Goal: Transaction & Acquisition: Purchase product/service

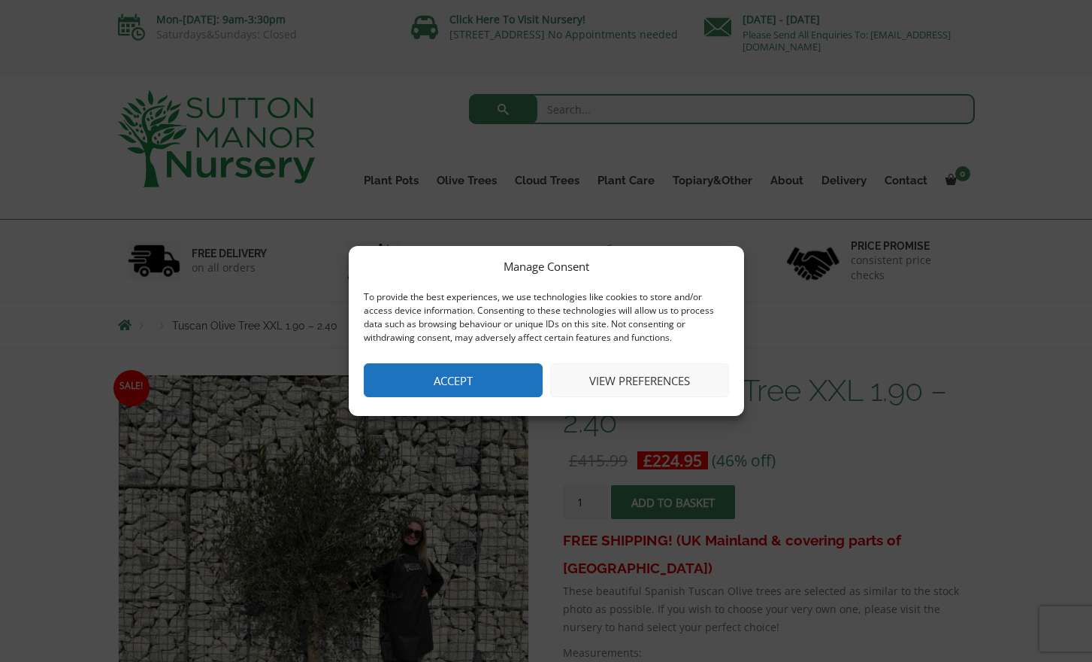
click at [435, 384] on button "Accept" at bounding box center [453, 380] width 179 height 34
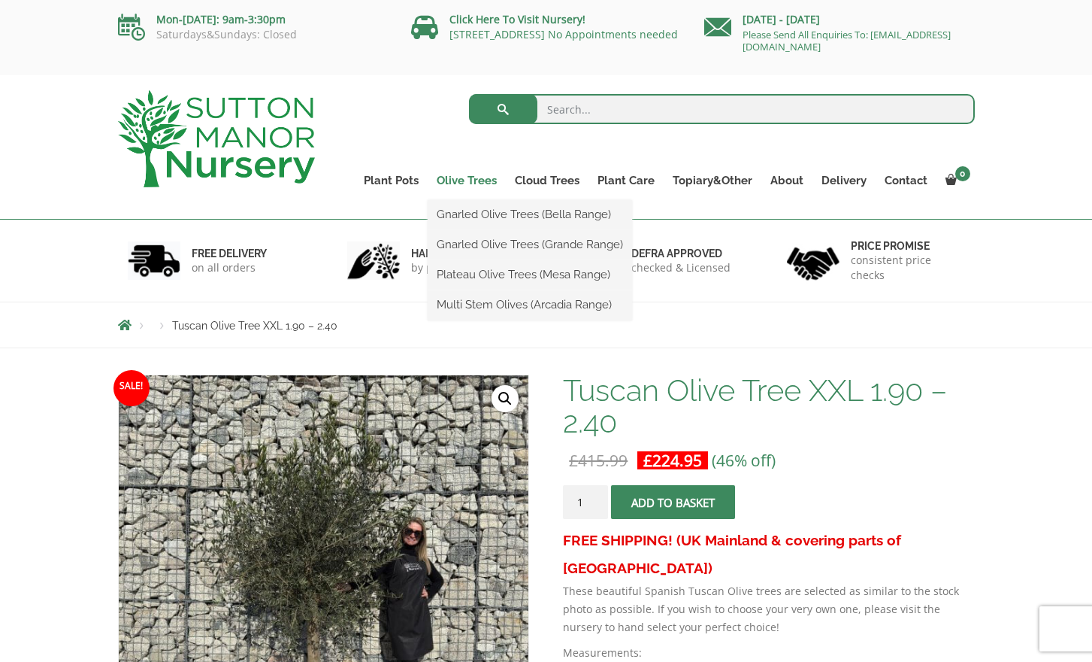
click at [462, 178] on link "Olive Trees" at bounding box center [467, 180] width 78 height 21
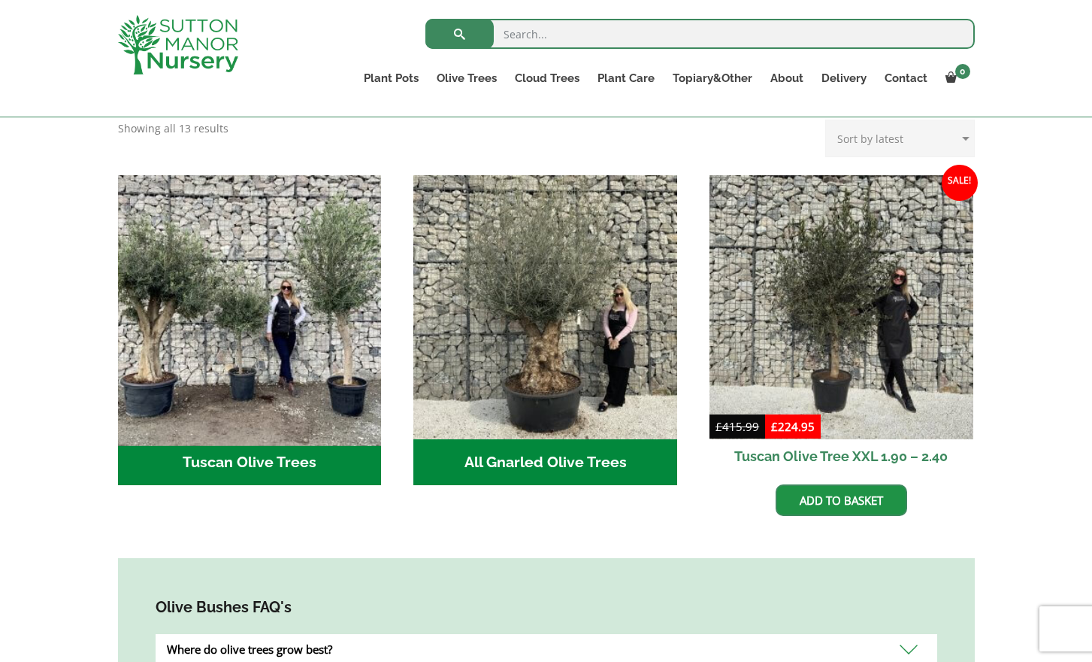
scroll to position [500, 0]
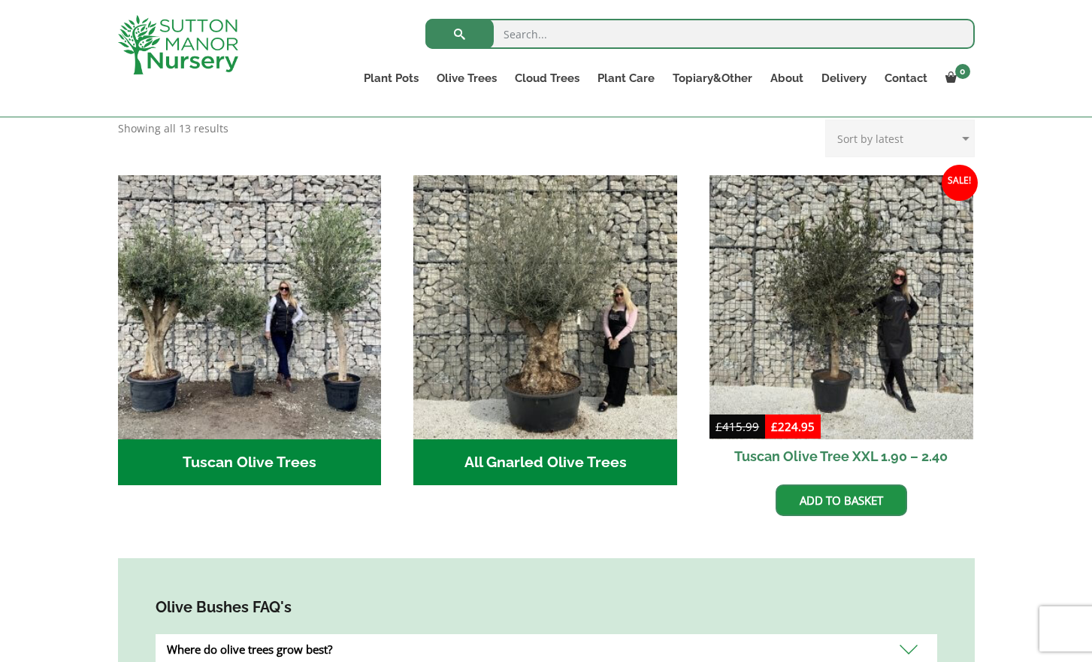
click at [576, 439] on h2 "All Gnarled Olive Trees (170)" at bounding box center [546, 462] width 264 height 47
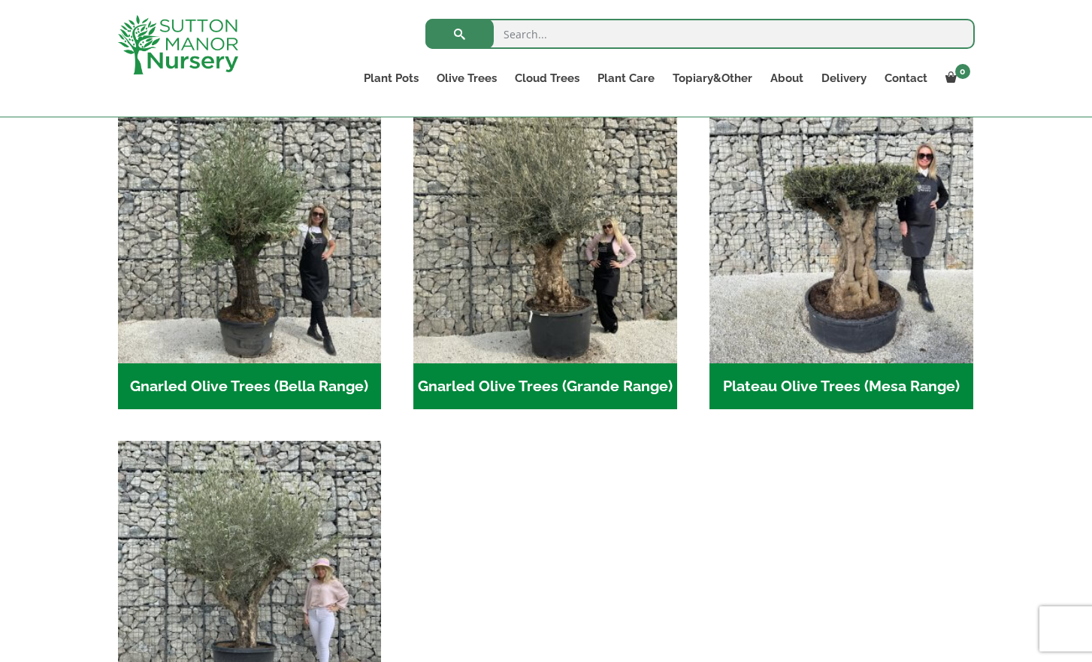
scroll to position [347, 0]
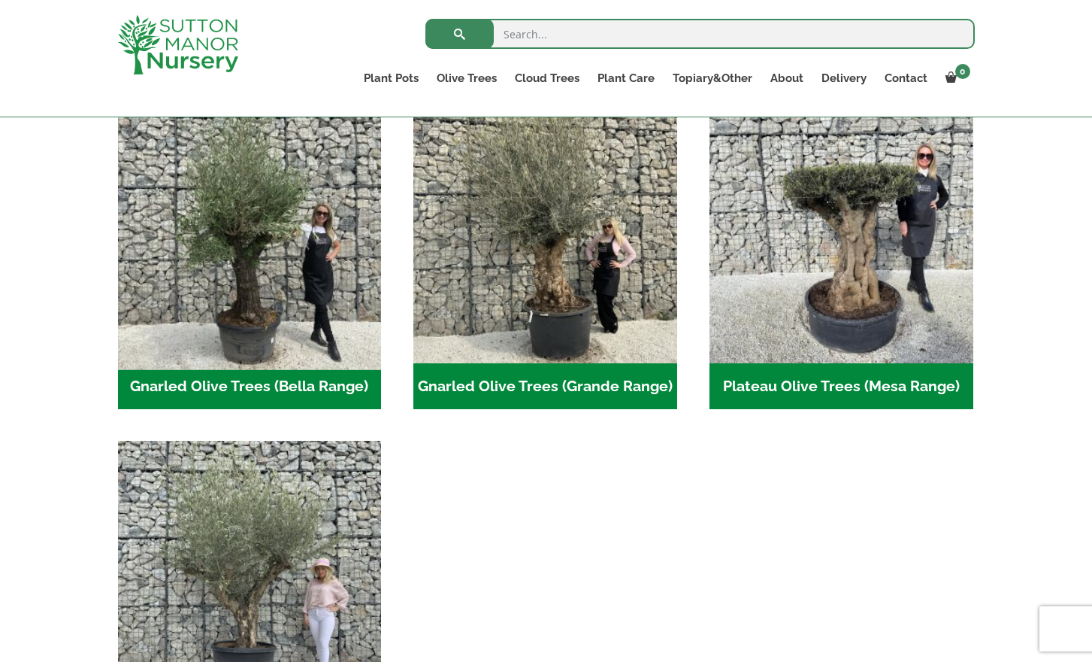
click at [177, 335] on img "Visit product category Gnarled Olive Trees (Bella Range)" at bounding box center [249, 230] width 277 height 277
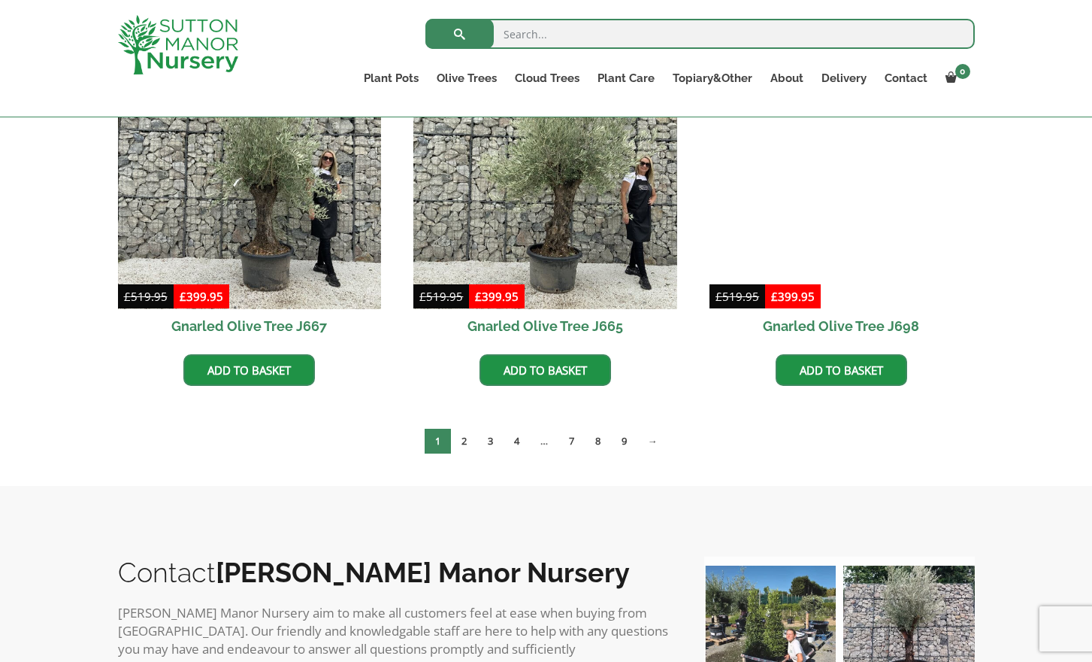
scroll to position [1201, 0]
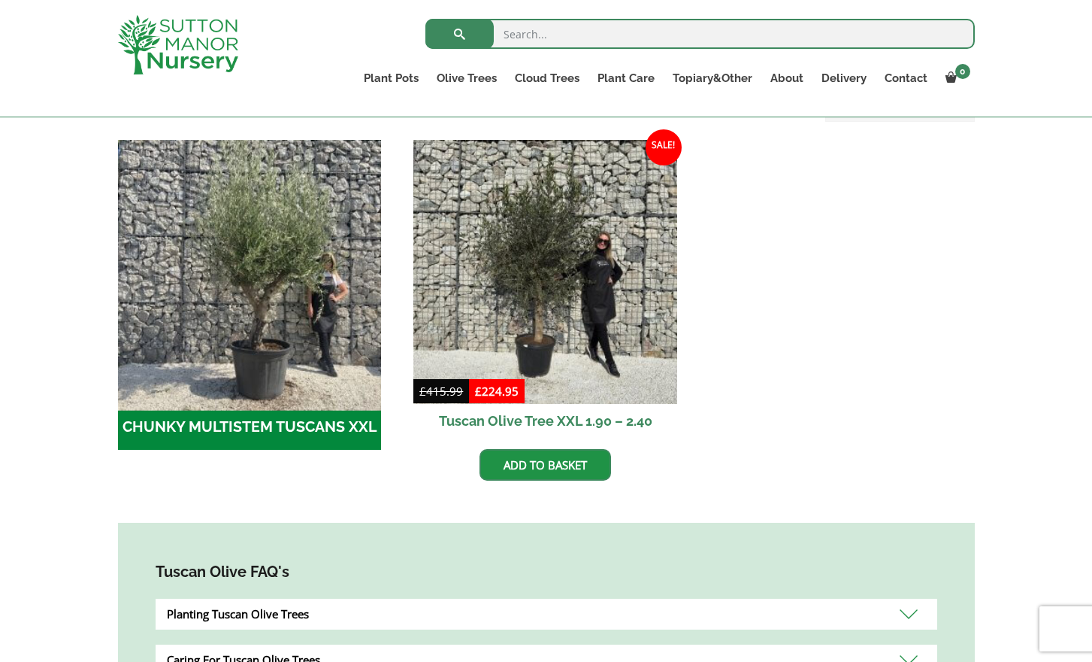
scroll to position [515, 0]
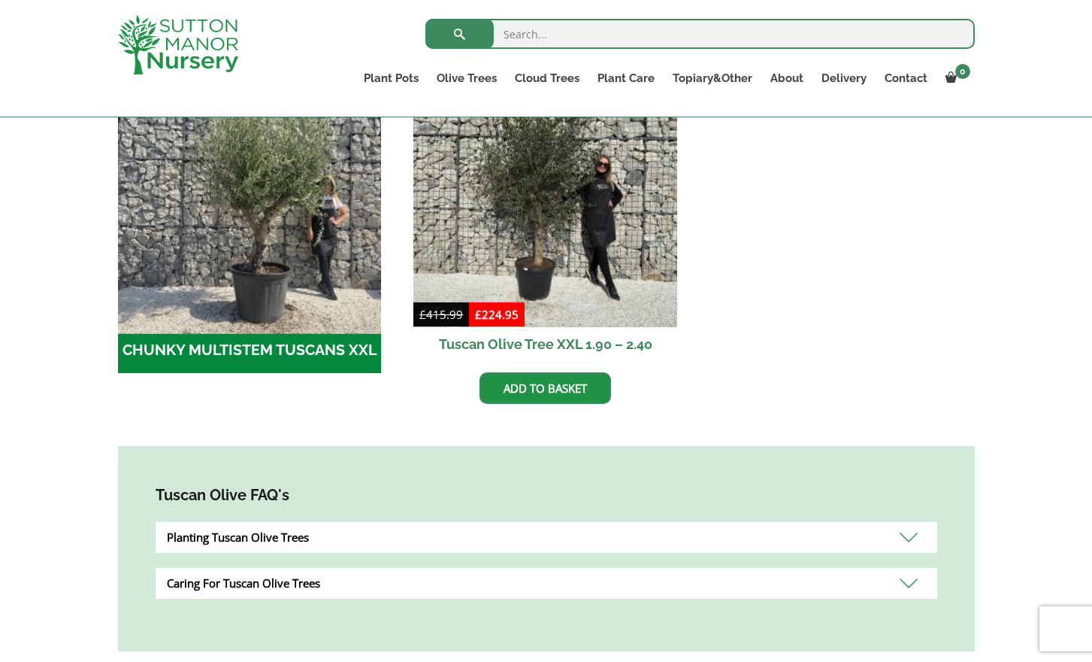
click at [305, 259] on img "Visit product category CHUNKY MULTISTEM TUSCANS XXL" at bounding box center [249, 194] width 277 height 277
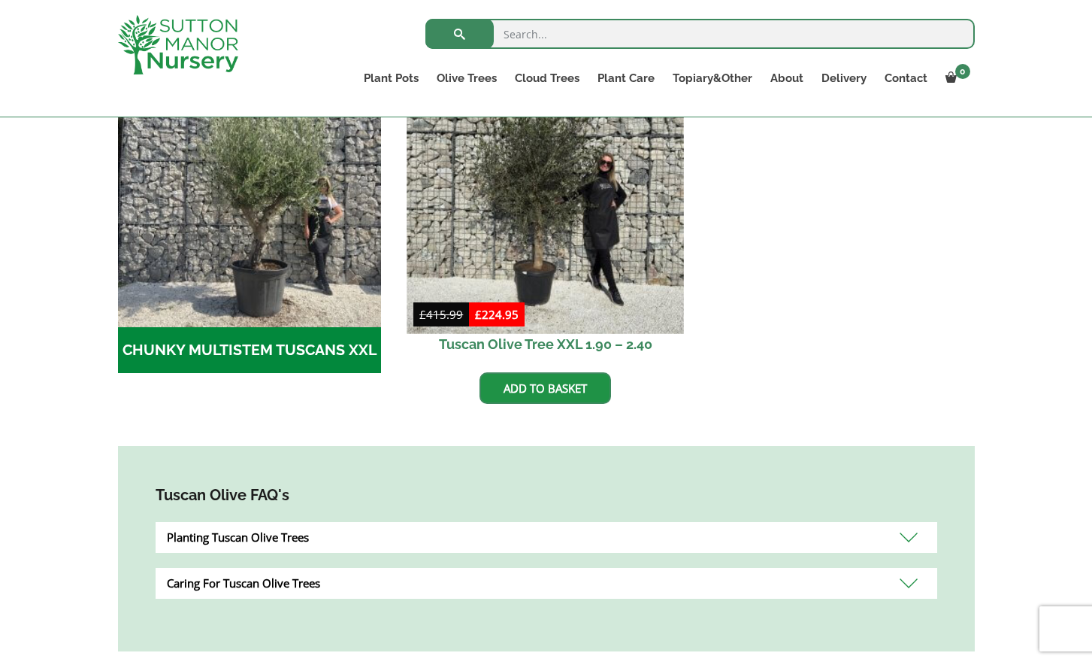
click at [521, 242] on img at bounding box center [546, 194] width 277 height 277
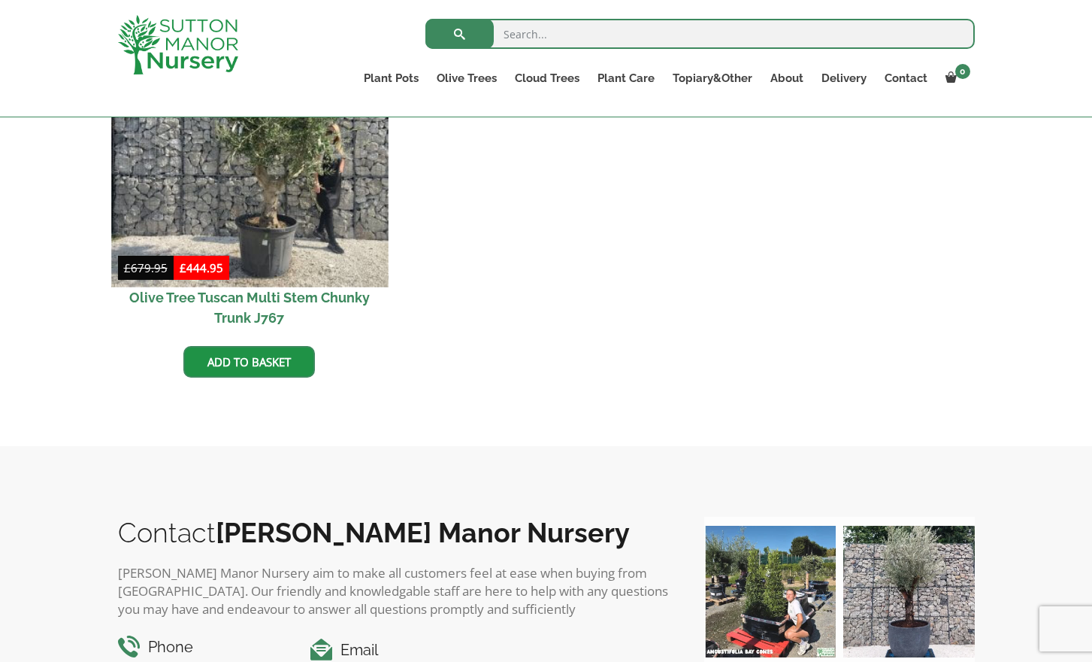
scroll to position [814, 0]
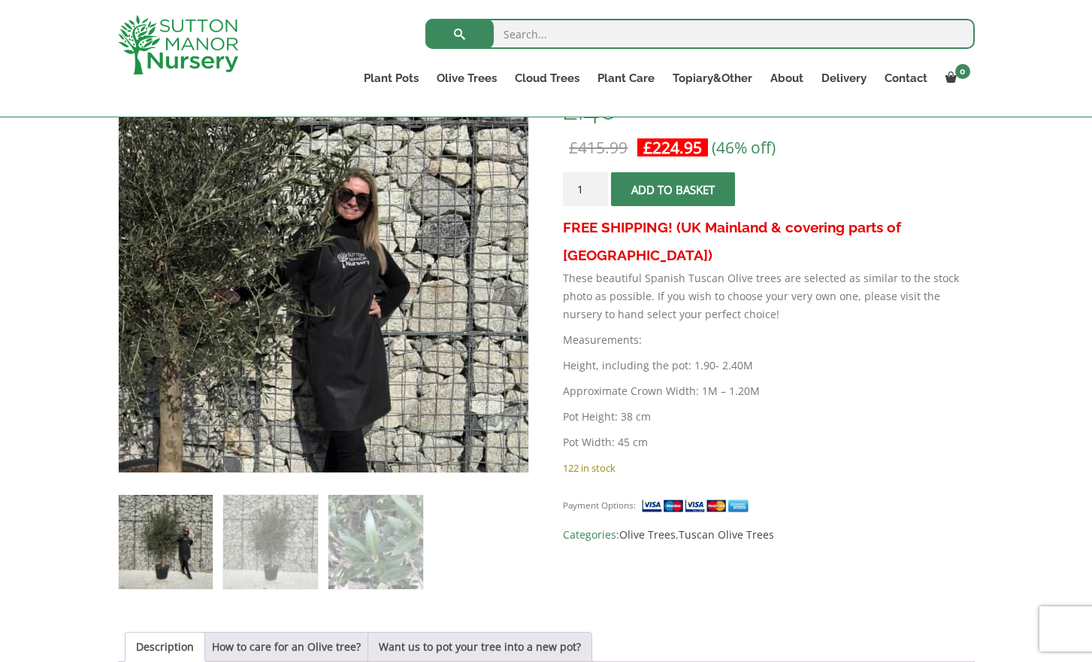
scroll to position [362, 0]
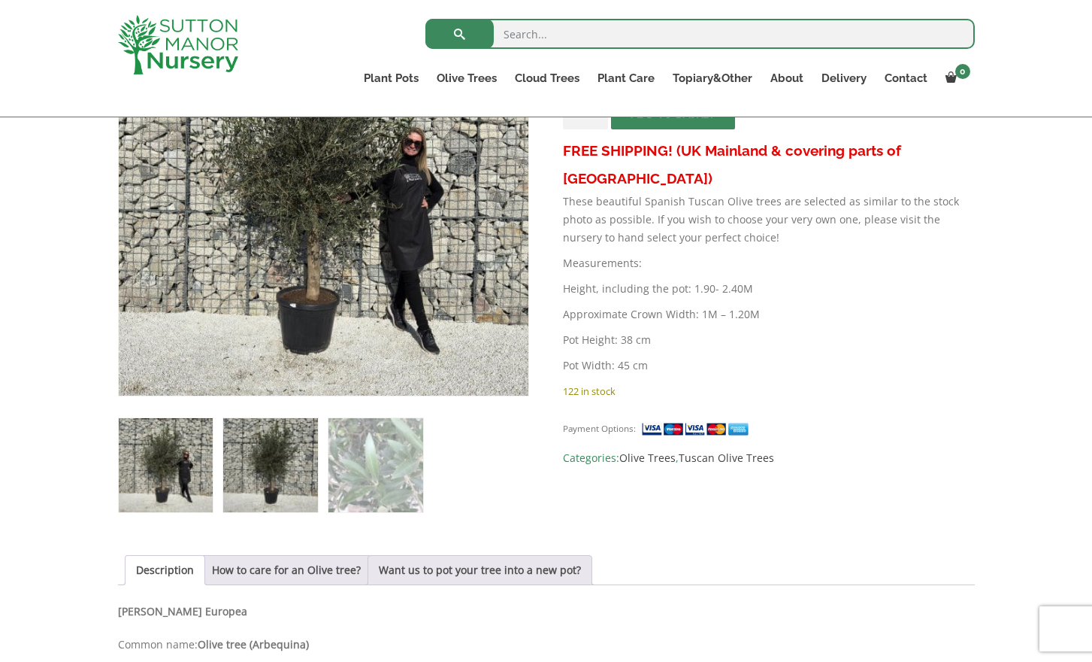
click at [276, 477] on img at bounding box center [270, 465] width 94 height 94
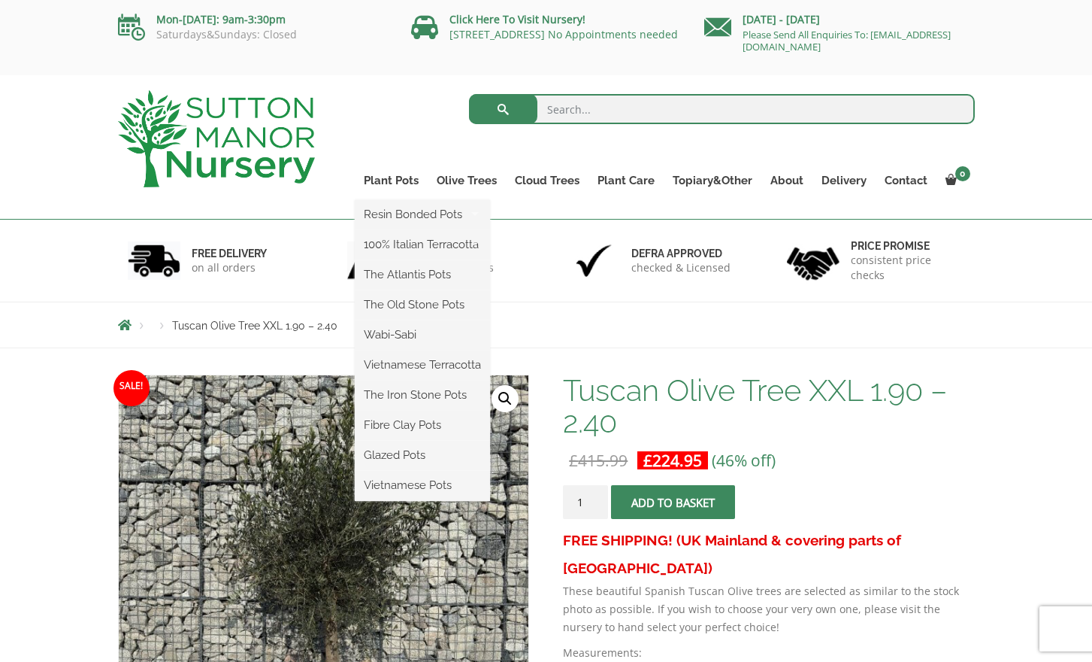
scroll to position [0, 0]
